Goal: Task Accomplishment & Management: Use online tool/utility

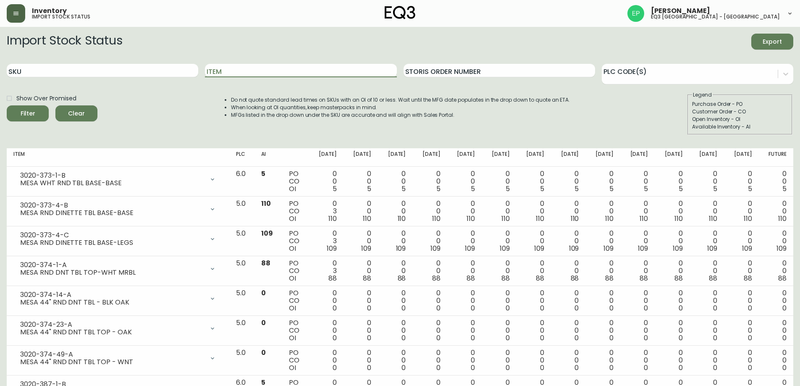
click at [18, 14] on icon "button" at bounding box center [16, 13] width 7 height 7
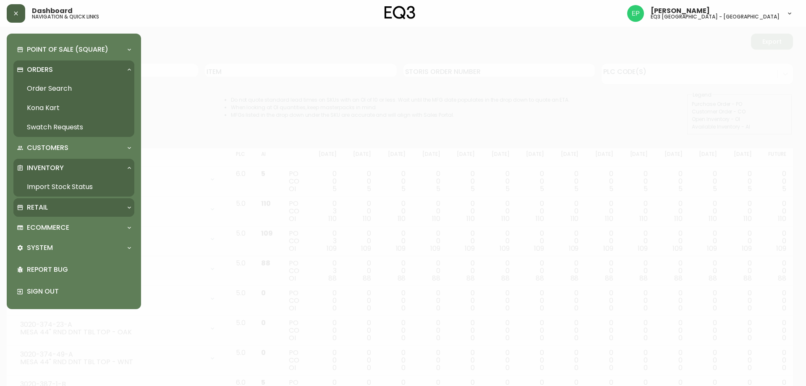
click at [58, 208] on div "Retail" at bounding box center [70, 207] width 106 height 9
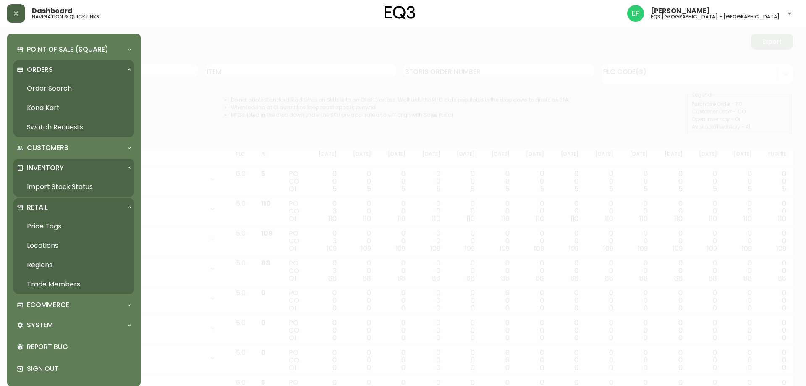
click at [66, 223] on link "Price Tags" at bounding box center [73, 226] width 121 height 19
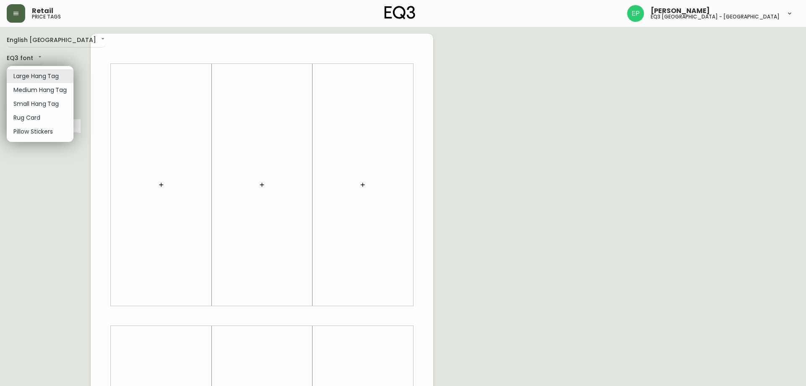
click at [34, 71] on body "Retail price tags [PERSON_NAME] eq3 [GEOGRAPHIC_DATA] - [GEOGRAPHIC_DATA] Engli…" at bounding box center [403, 299] width 806 height 598
click at [42, 104] on li "Small Hang Tag" at bounding box center [40, 104] width 67 height 14
type input "small"
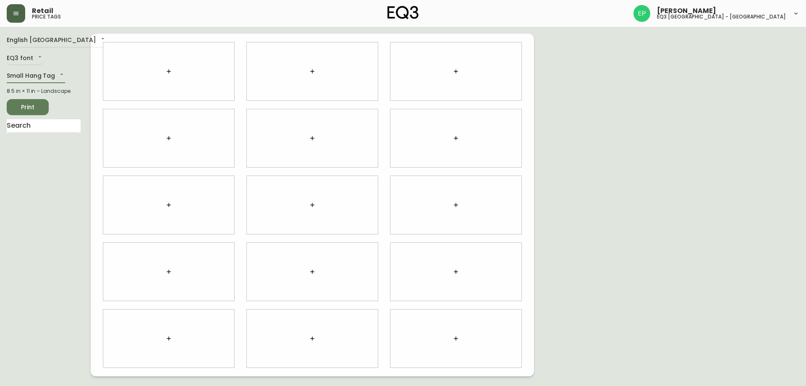
click at [164, 67] on button "button" at bounding box center [168, 71] width 17 height 17
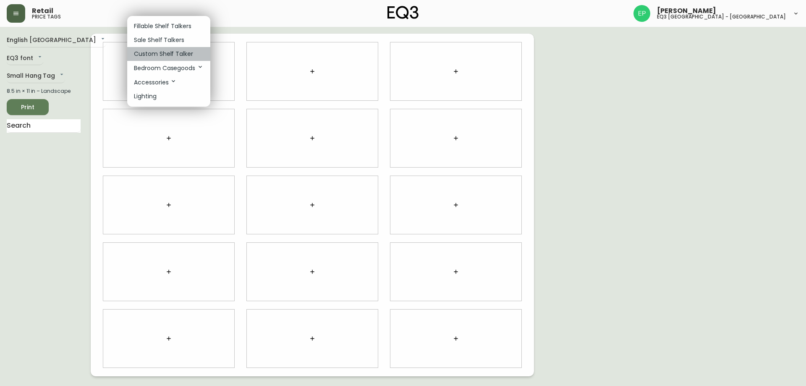
click at [178, 56] on p "Custom Shelf Talker" at bounding box center [163, 54] width 59 height 9
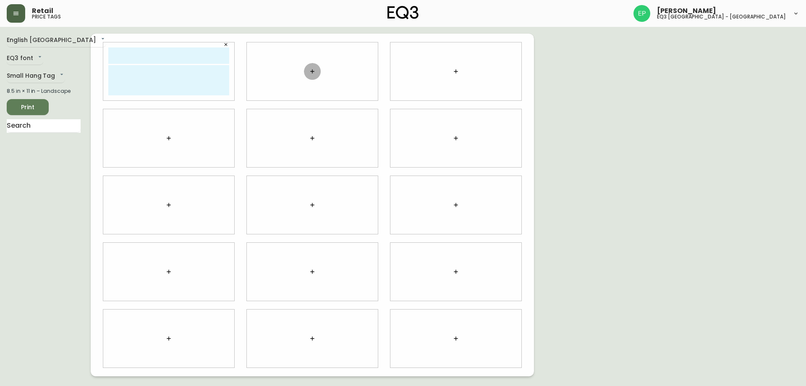
click at [312, 67] on button "button" at bounding box center [312, 71] width 17 height 17
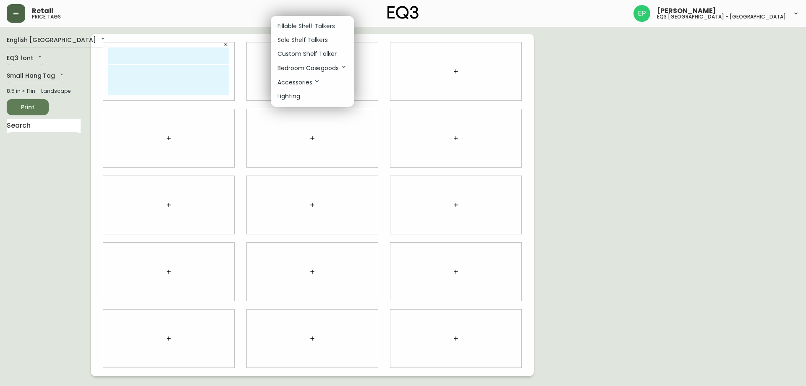
click at [328, 55] on p "Custom Shelf Talker" at bounding box center [307, 54] width 59 height 9
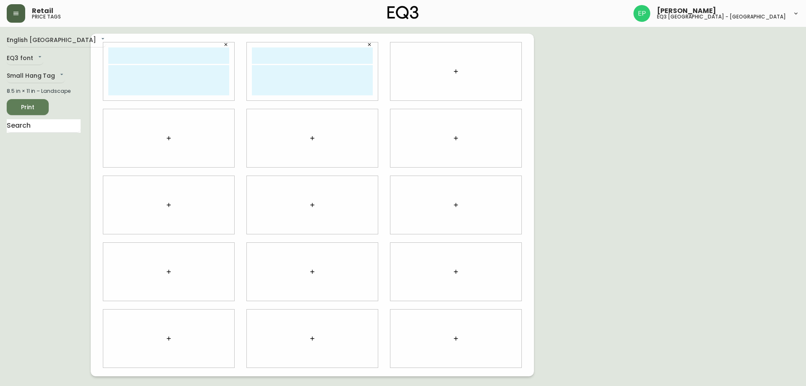
click at [456, 73] on icon "button" at bounding box center [456, 71] width 7 height 7
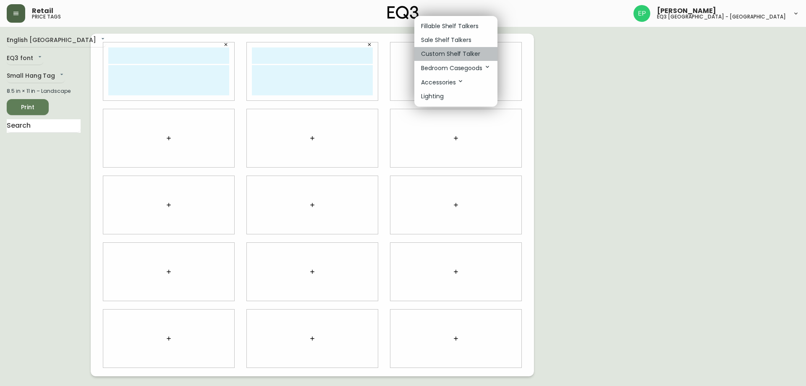
click at [463, 50] on p "Custom Shelf Talker" at bounding box center [450, 54] width 59 height 9
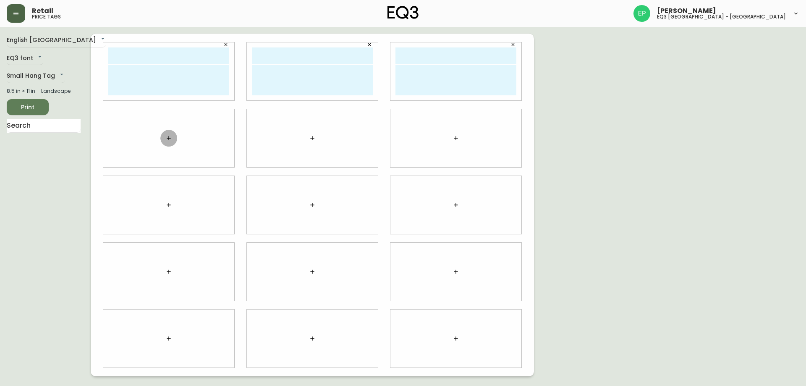
click at [173, 139] on button "button" at bounding box center [168, 138] width 17 height 17
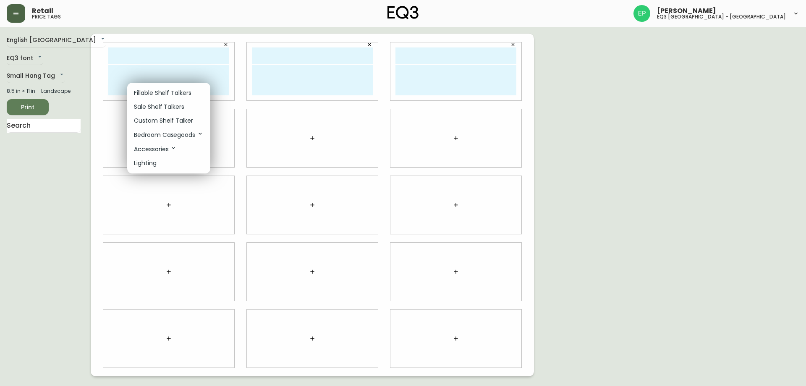
click at [181, 118] on p "Custom Shelf Talker" at bounding box center [163, 120] width 59 height 9
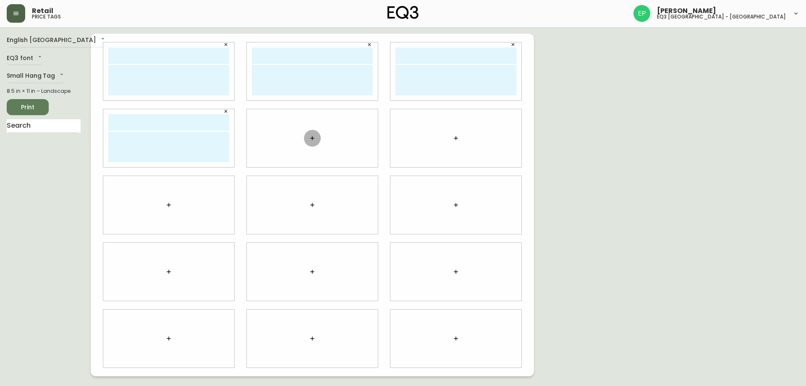
click at [313, 134] on button "button" at bounding box center [312, 138] width 17 height 17
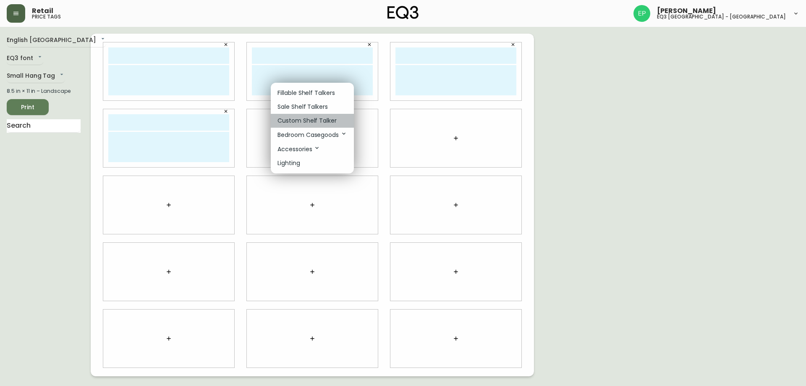
click at [322, 118] on p "Custom Shelf Talker" at bounding box center [307, 120] width 59 height 9
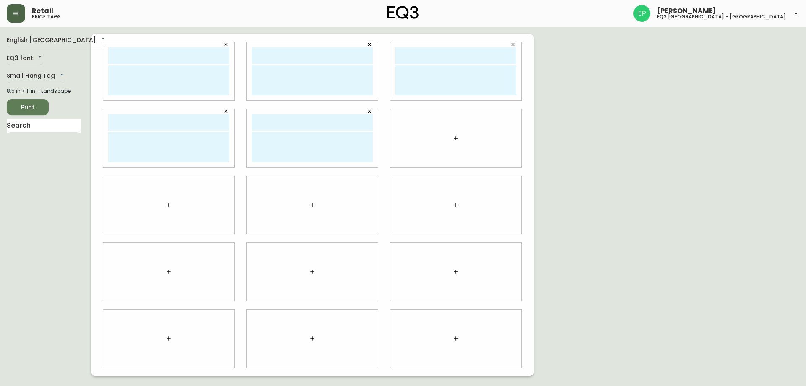
click at [454, 142] on button "button" at bounding box center [456, 138] width 17 height 17
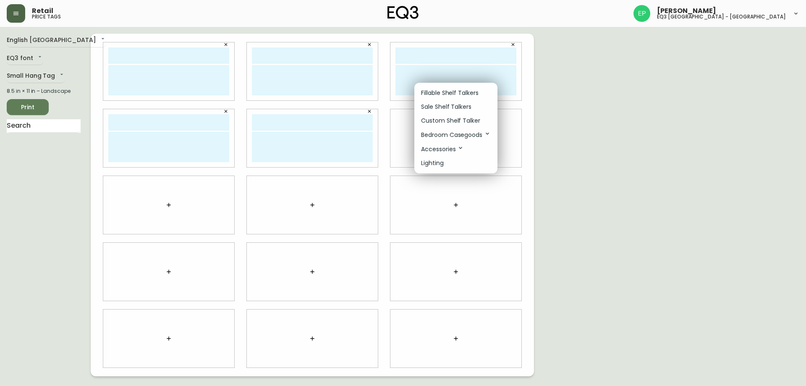
click at [447, 123] on p "Custom Shelf Talker" at bounding box center [450, 120] width 59 height 9
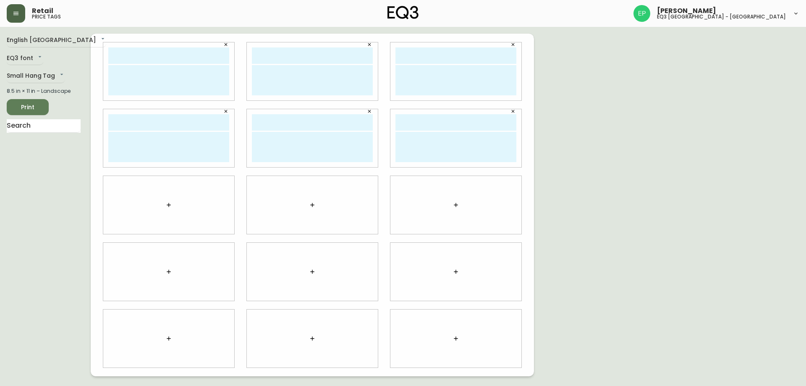
click at [170, 202] on icon "button" at bounding box center [168, 205] width 7 height 7
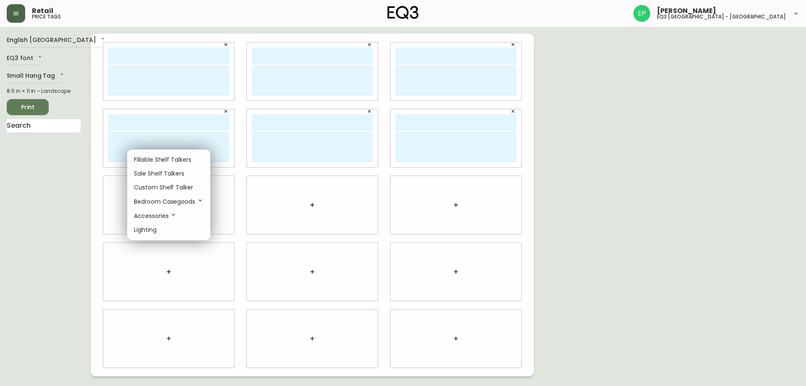
click at [186, 187] on p "Custom Shelf Talker" at bounding box center [163, 187] width 59 height 9
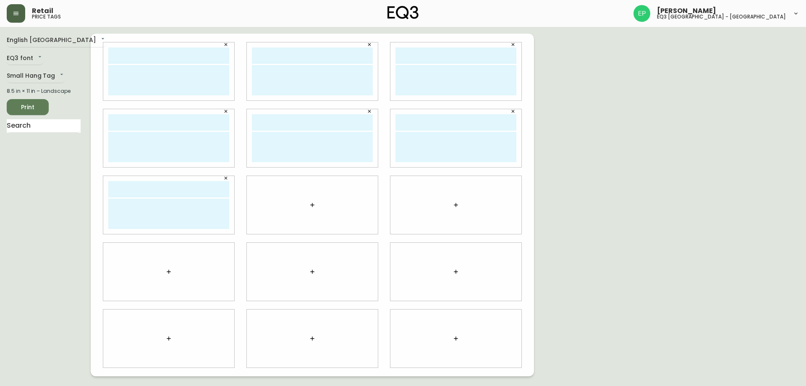
click at [317, 205] on button "button" at bounding box center [312, 205] width 17 height 17
